Goal: Task Accomplishment & Management: Use online tool/utility

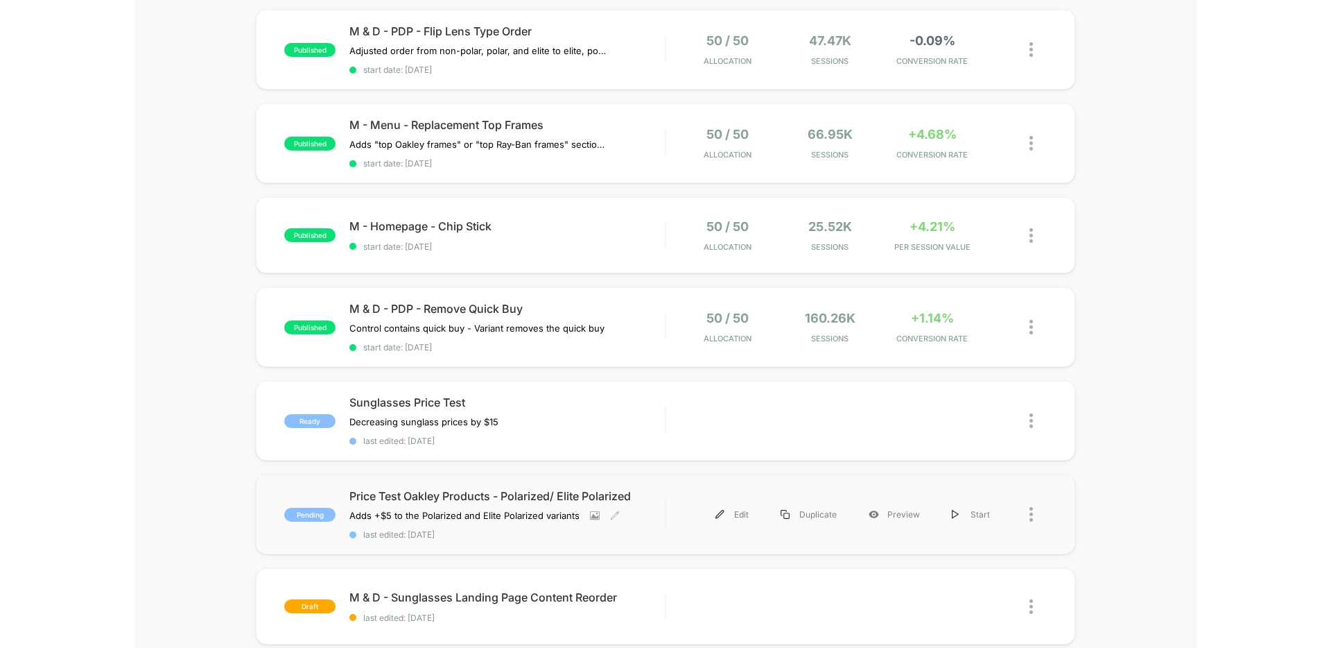
scroll to position [151, 0]
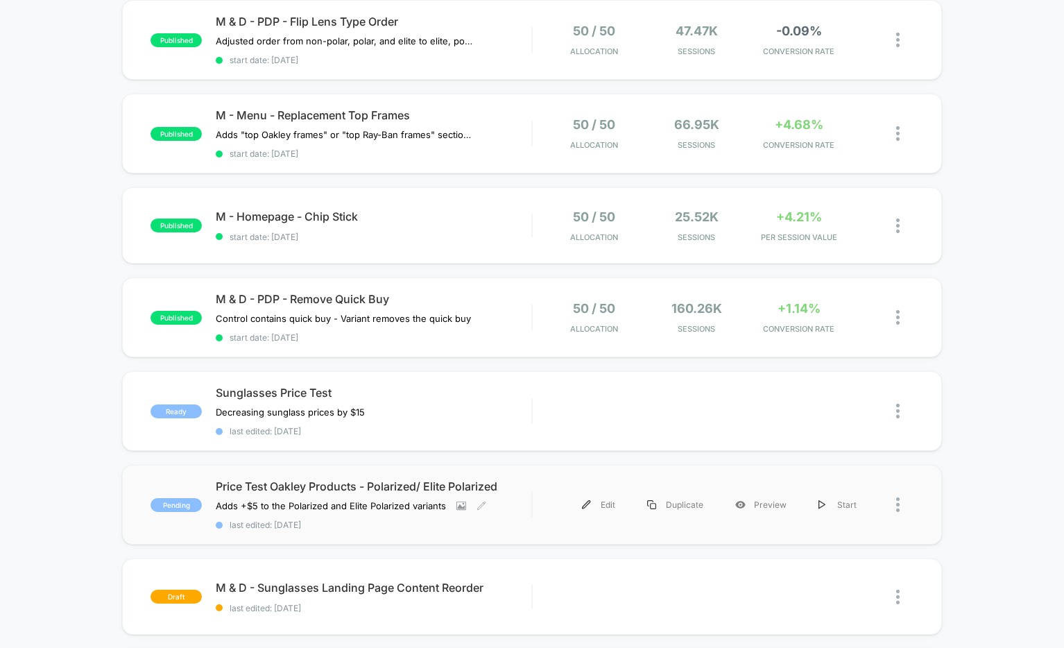
click at [521, 506] on div "Price Test Oakley Products - Polarized/ Elite Polarized Adds +$5 to the Polariz…" at bounding box center [374, 504] width 316 height 51
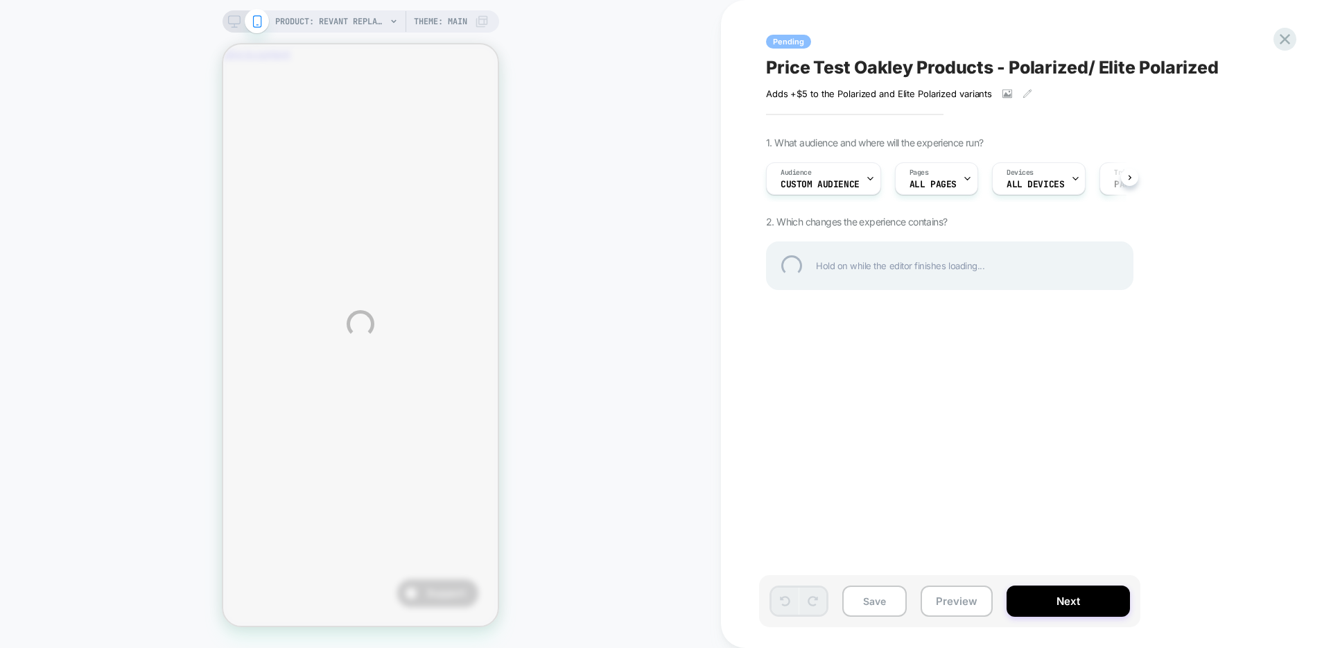
click at [842, 180] on div "PRODUCT: Revant Replacement Lenses for Oakley [PERSON_NAME] OO9102 PRODUCT: Rev…" at bounding box center [665, 324] width 1331 height 648
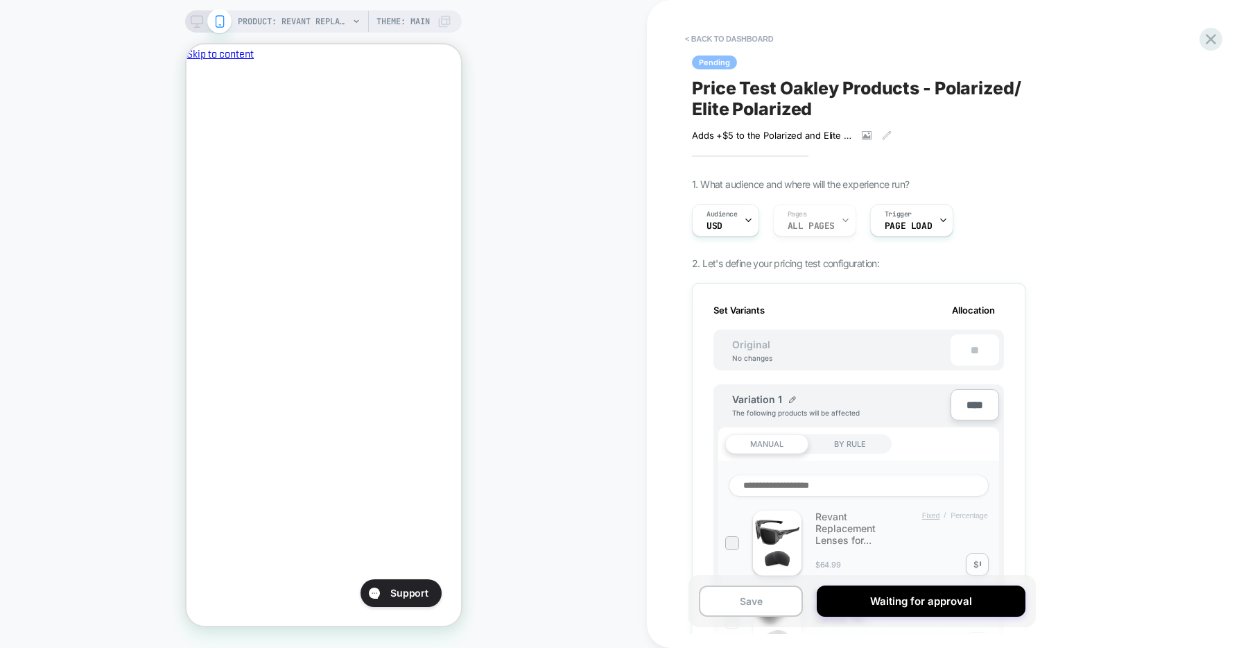
click at [191, 127] on icon "Close" at bounding box center [191, 127] width 0 height 0
click at [725, 227] on div "Audience USD" at bounding box center [722, 220] width 59 height 31
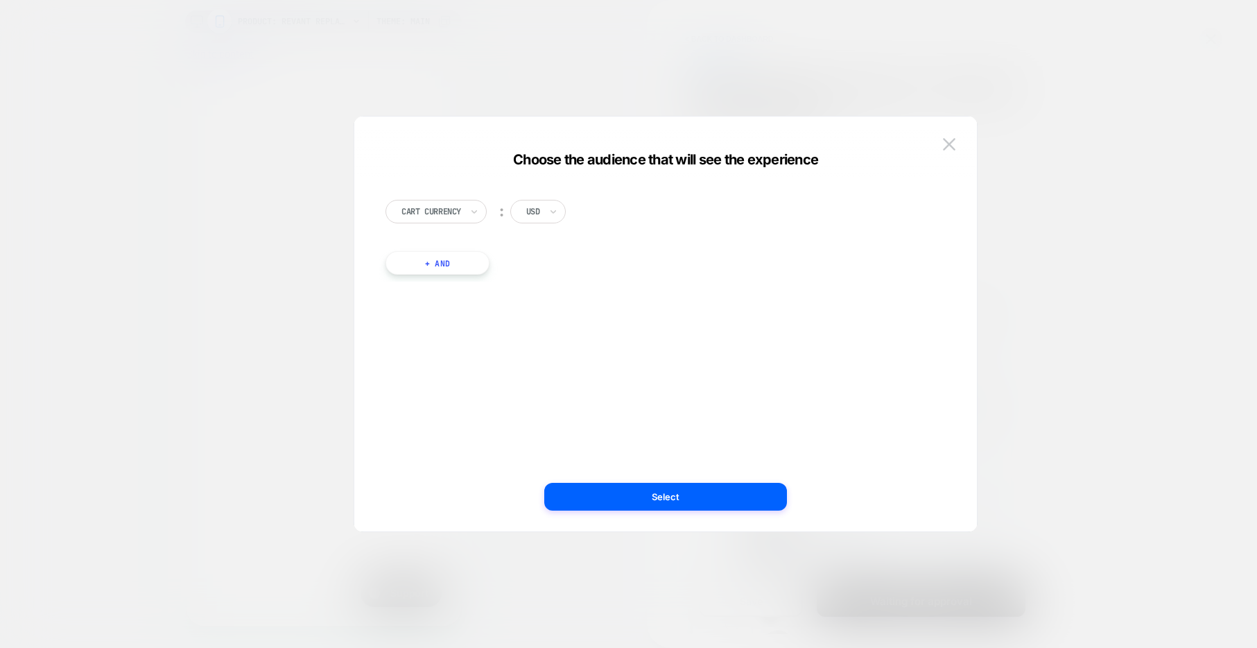
click at [447, 257] on button "+ And" at bounding box center [438, 263] width 104 height 24
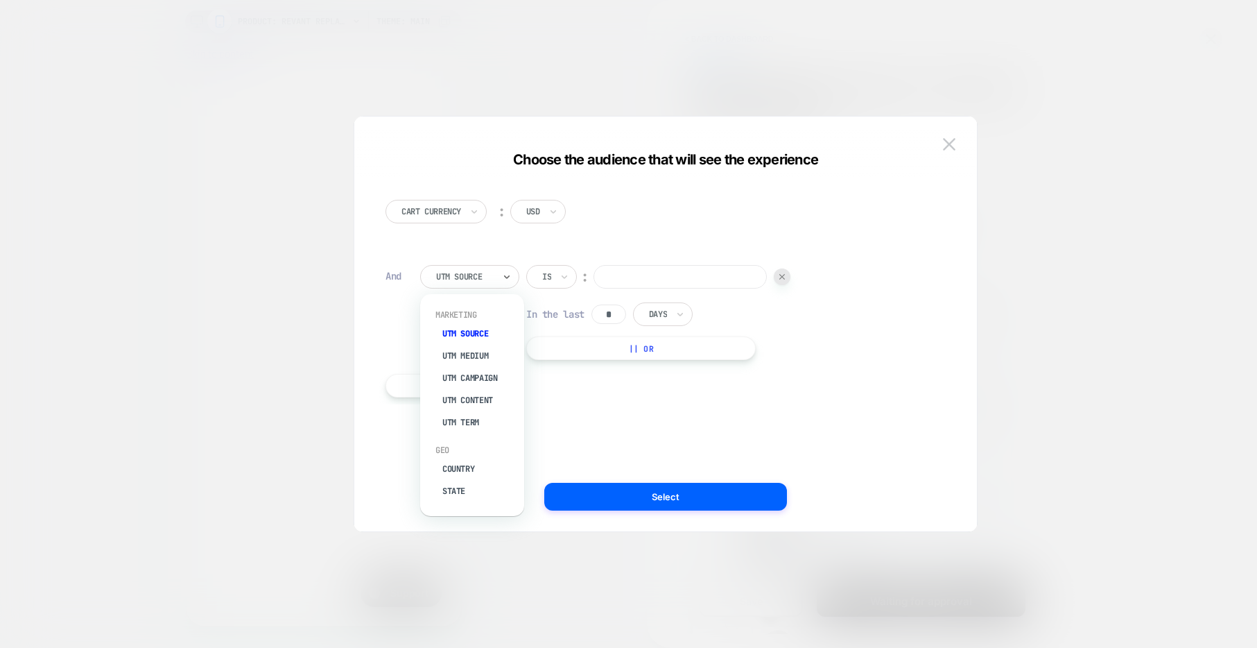
click at [476, 277] on div at bounding box center [465, 276] width 58 height 12
